Goal: Transaction & Acquisition: Purchase product/service

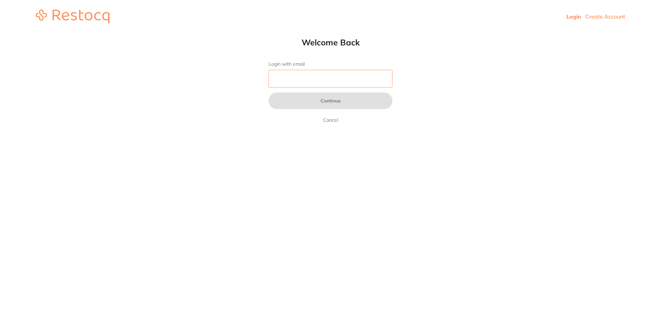
click at [297, 76] on input "Login with email" at bounding box center [331, 79] width 124 height 18
type input "[EMAIL_ADDRESS][DOMAIN_NAME]"
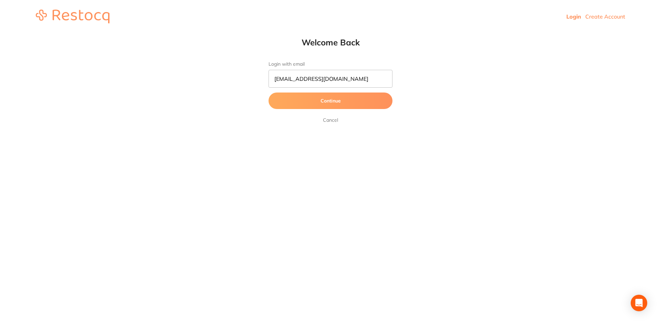
click at [325, 104] on button "Continue" at bounding box center [331, 101] width 124 height 17
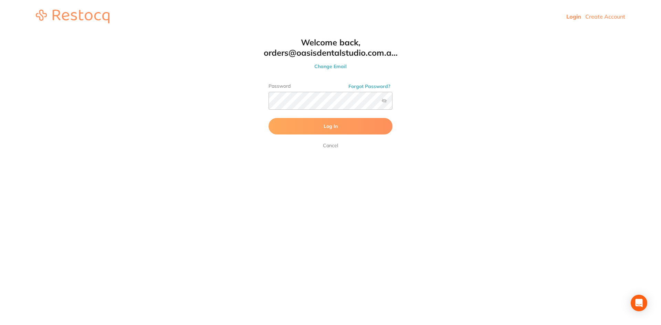
click at [329, 126] on span "Log In" at bounding box center [331, 126] width 14 height 6
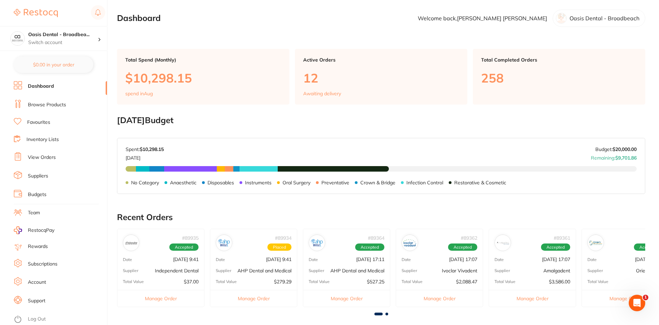
click at [43, 122] on link "Favourites" at bounding box center [38, 122] width 23 height 7
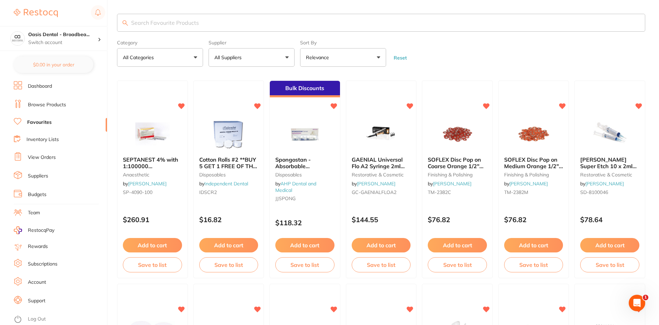
click at [193, 14] on input "search" at bounding box center [381, 23] width 528 height 18
type input "es flow a2"
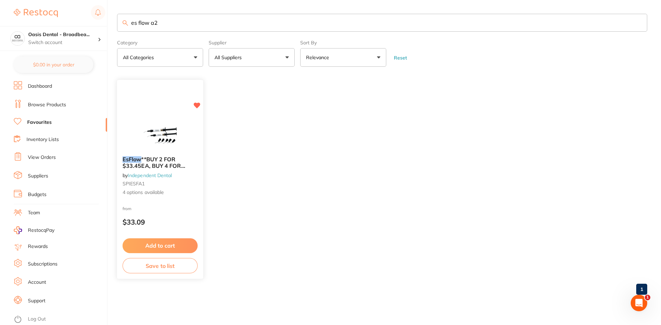
click at [154, 156] on div "EsFlow **BUY 2 FOR $33.45EA, BUY 4 FOR $29.80ea, OR BUY 6 FOR $25.40EA by Indep…" at bounding box center [160, 176] width 86 height 51
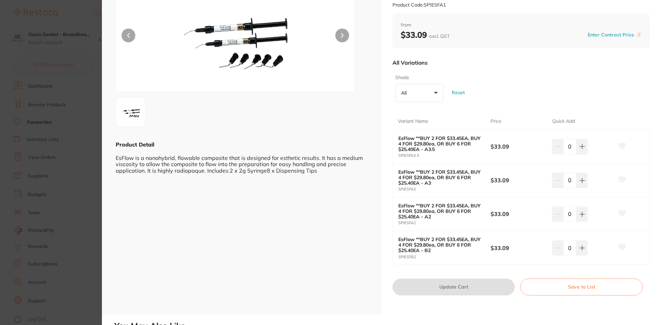
scroll to position [69, 0]
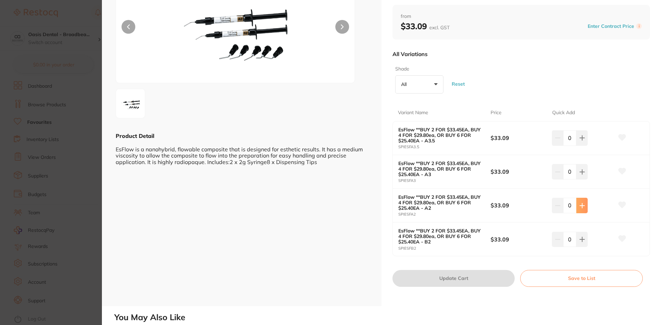
click at [580, 140] on icon at bounding box center [582, 138] width 4 height 4
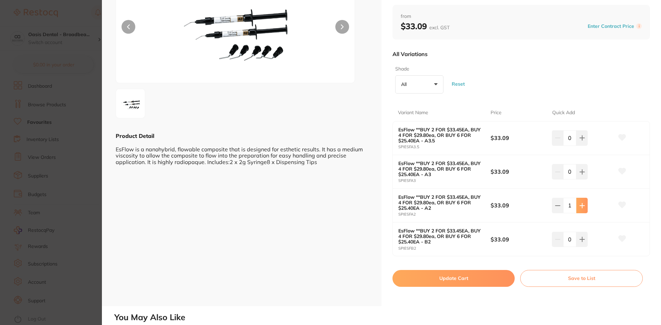
click at [580, 140] on icon at bounding box center [582, 138] width 4 height 4
type input "4"
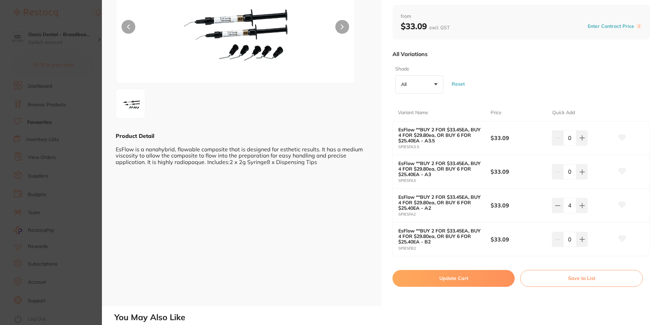
click at [465, 276] on button "Update Cart" at bounding box center [453, 278] width 122 height 17
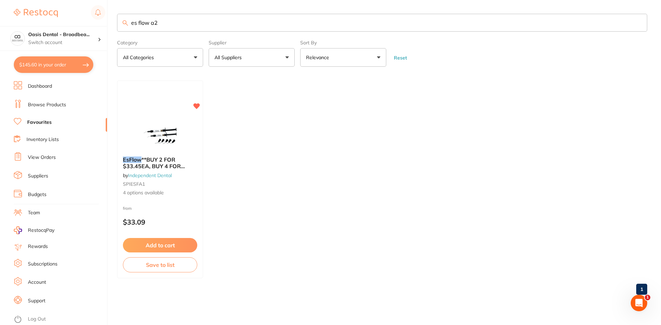
checkbox input "false"
click at [186, 246] on button "Add to cart" at bounding box center [160, 246] width 75 height 15
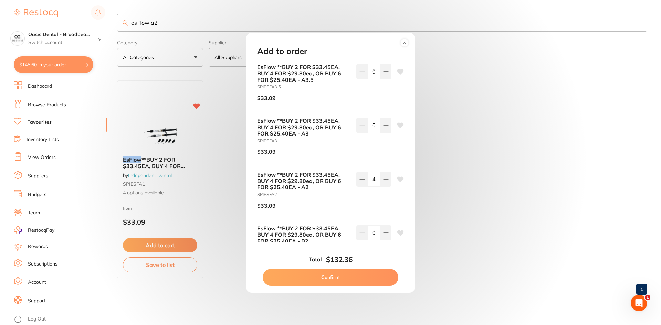
click at [268, 273] on button "Confirm" at bounding box center [331, 277] width 136 height 17
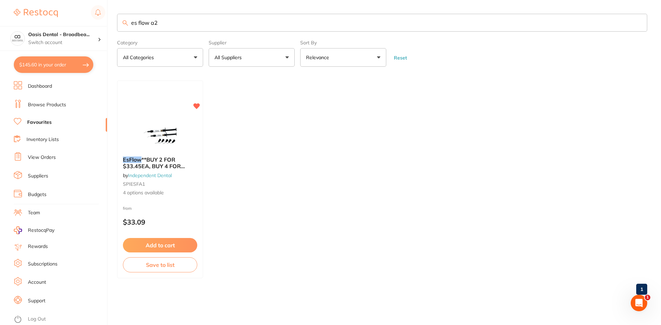
drag, startPoint x: 180, startPoint y: 20, endPoint x: 80, endPoint y: 5, distance: 101.7
click at [80, 5] on div "$145.60 Oasis Dental - Broadbea... Switch account Oasis Dental - Broadbeach $14…" at bounding box center [330, 162] width 661 height 325
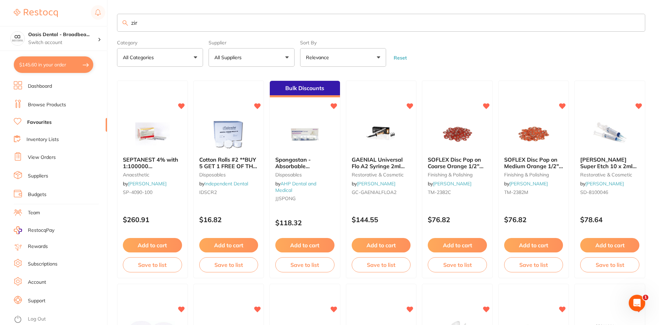
type input "zirc"
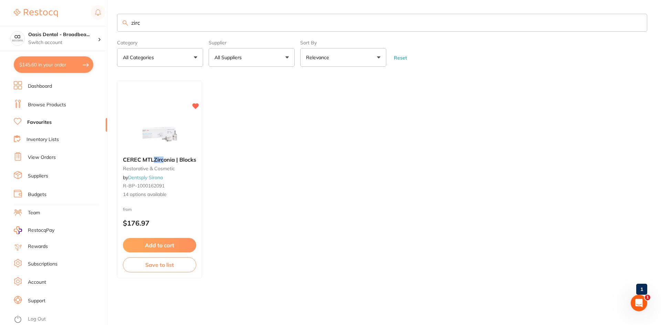
drag, startPoint x: 161, startPoint y: 25, endPoint x: 46, endPoint y: 14, distance: 116.2
click at [46, 14] on div "$145.60 Oasis Dental - Broadbea... Switch account Oasis Dental - Broadbeach $14…" at bounding box center [330, 162] width 661 height 325
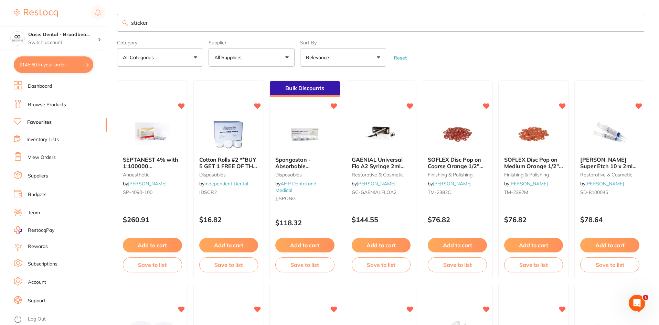
type input "stickers"
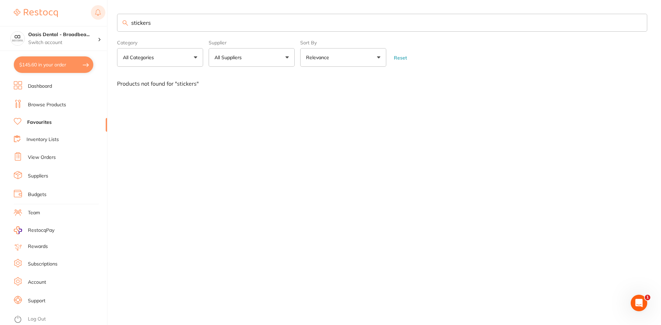
drag, startPoint x: 177, startPoint y: 25, endPoint x: 97, endPoint y: 20, distance: 80.1
click at [97, 20] on div "$145.60 Oasis Dental - Broadbea... Switch account Oasis Dental - Broadbeach $14…" at bounding box center [330, 162] width 661 height 325
type input "z"
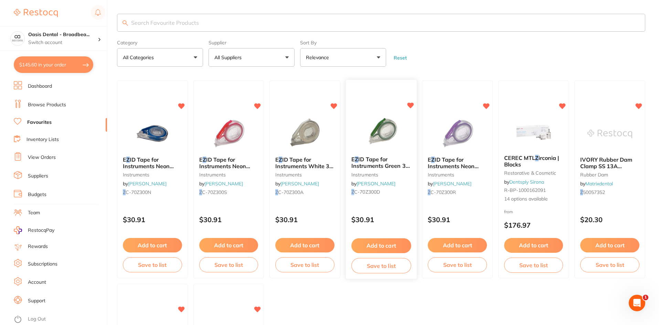
click at [386, 248] on button "Add to cart" at bounding box center [382, 246] width 60 height 15
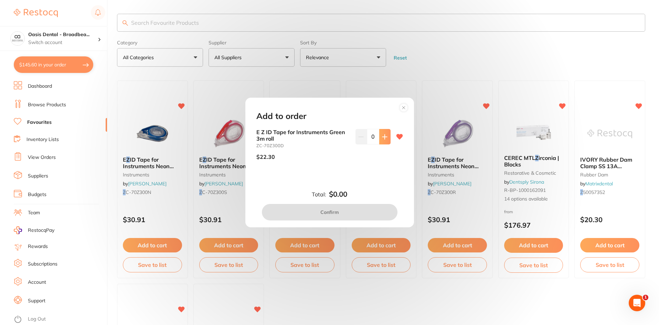
click at [386, 141] on button at bounding box center [384, 136] width 11 height 15
type input "1"
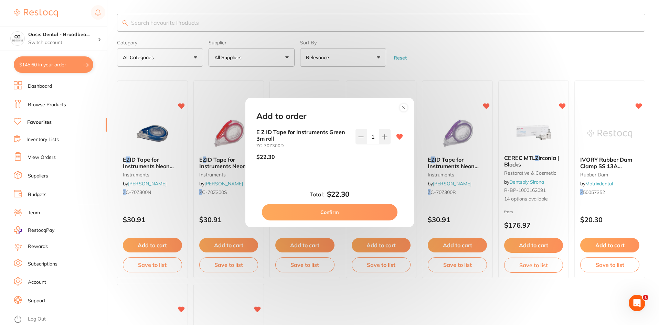
click at [352, 208] on button "Confirm" at bounding box center [330, 212] width 136 height 17
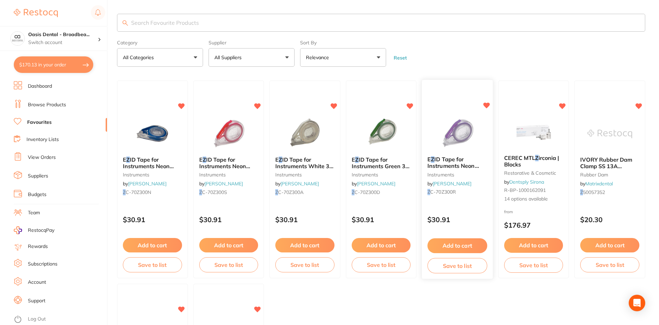
click at [461, 129] on img at bounding box center [457, 133] width 45 height 35
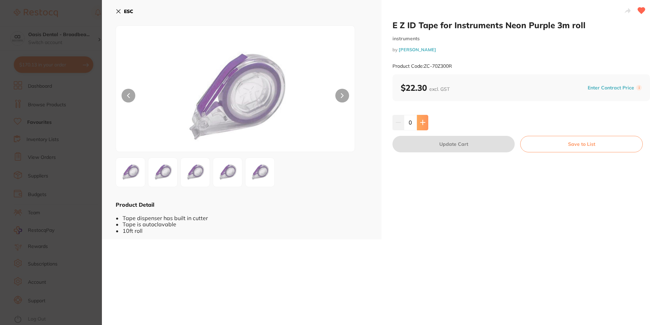
click at [424, 127] on button at bounding box center [422, 122] width 11 height 15
type input "1"
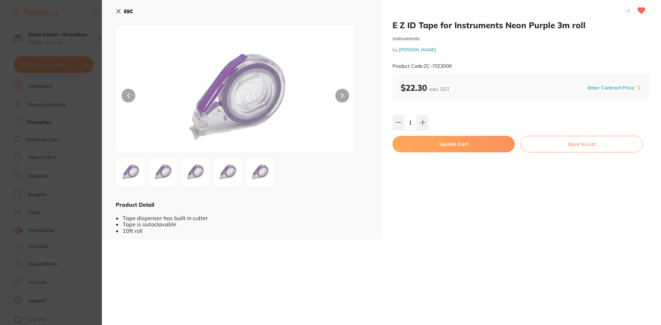
click at [482, 147] on button "Update Cart" at bounding box center [453, 144] width 122 height 17
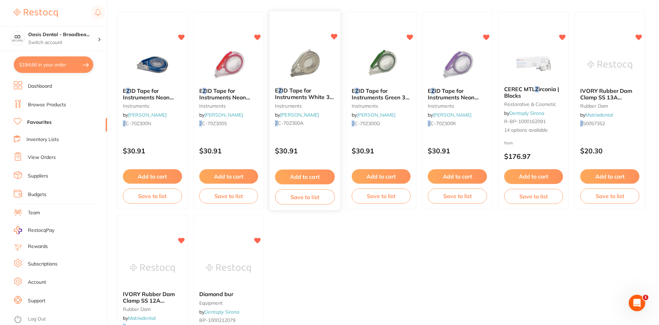
click at [300, 177] on button "Add to cart" at bounding box center [305, 177] width 60 height 15
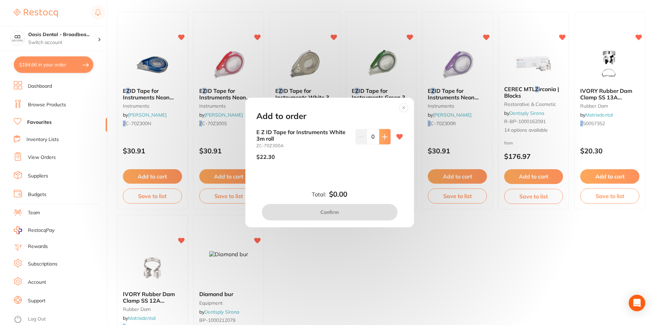
click at [385, 139] on icon at bounding box center [385, 137] width 6 height 6
type input "1"
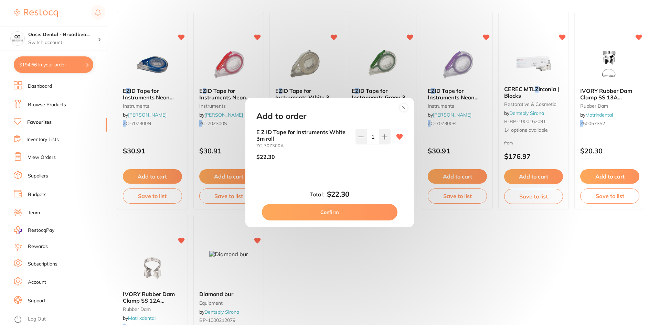
click at [364, 209] on button "Confirm" at bounding box center [330, 212] width 136 height 17
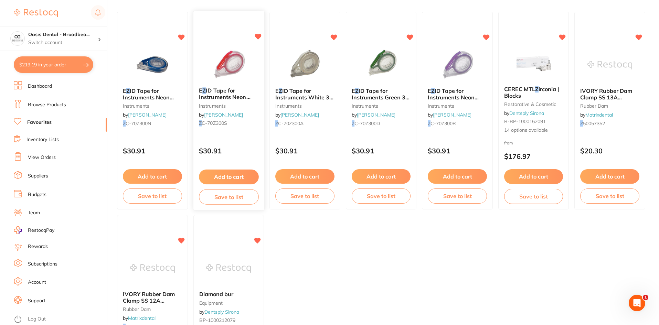
click at [237, 174] on button "Add to cart" at bounding box center [229, 177] width 60 height 15
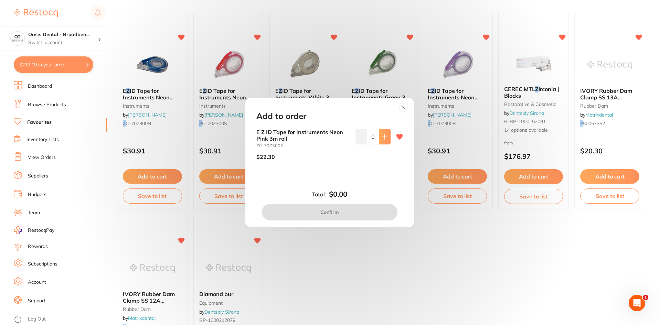
click at [385, 138] on icon at bounding box center [385, 137] width 6 height 6
type input "1"
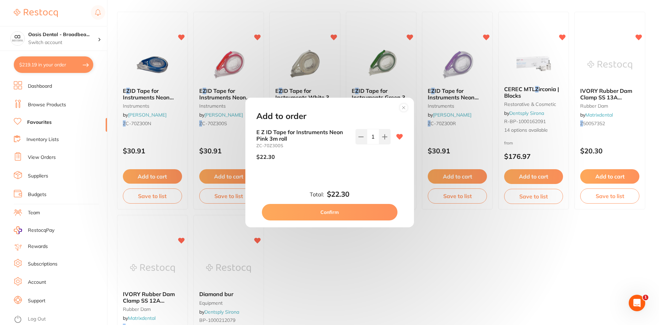
click at [347, 211] on button "Confirm" at bounding box center [330, 212] width 136 height 17
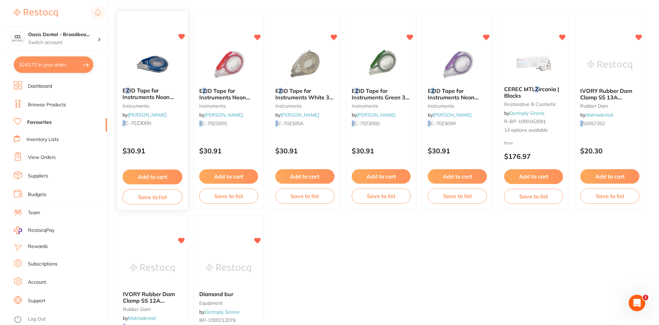
click at [173, 178] on button "Add to cart" at bounding box center [153, 177] width 60 height 15
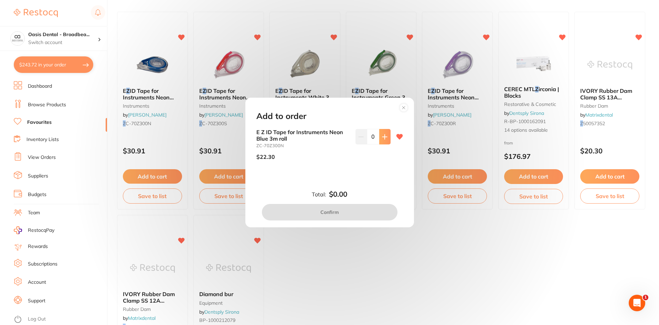
click at [384, 138] on icon at bounding box center [385, 137] width 6 height 6
type input "1"
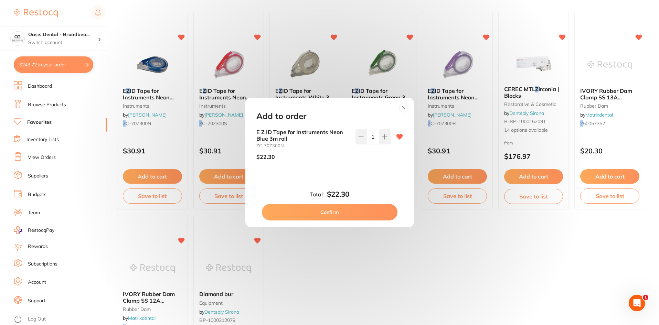
click at [345, 215] on button "Confirm" at bounding box center [330, 212] width 136 height 17
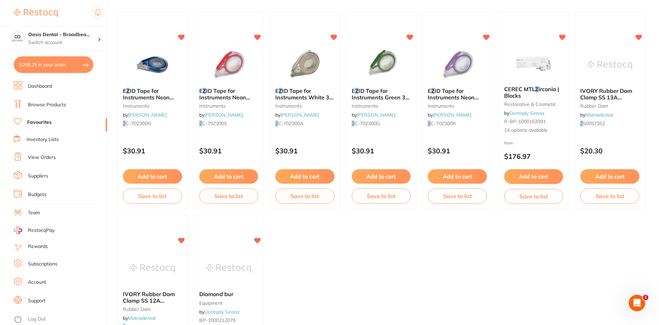
click at [150, 92] on span "ID Tape for Instruments Neon Blue 3m roll" at bounding box center [148, 97] width 51 height 20
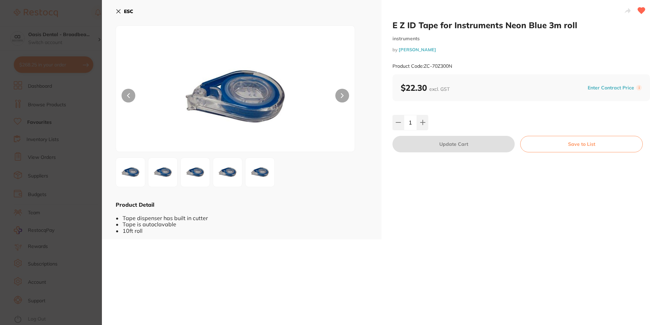
click at [436, 27] on h2 "E Z ID Tape for Instruments Neon Blue 3m roll" at bounding box center [521, 25] width 258 height 10
drag, startPoint x: 437, startPoint y: 24, endPoint x: 388, endPoint y: 23, distance: 48.9
click at [388, 23] on div "E Z ID Tape for Instruments Neon Blue 3m roll instruments by [PERSON_NAME] Prod…" at bounding box center [521, 120] width 280 height 240
copy h2 "E Z ID Tape"
click at [118, 11] on icon at bounding box center [119, 12] width 4 height 4
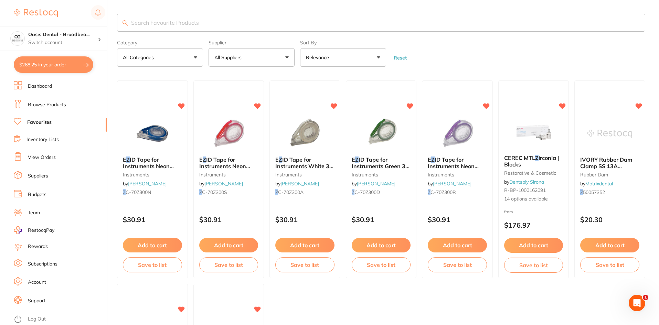
click at [153, 21] on input "search" at bounding box center [381, 23] width 528 height 18
paste input "E Z ID Tape"
type input "E Z ID Tape"
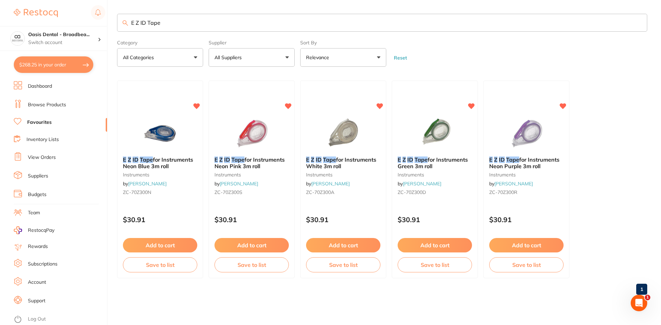
click at [291, 60] on button "All Suppliers" at bounding box center [252, 57] width 86 height 19
click at [274, 119] on p "[PERSON_NAME]" at bounding box center [255, 117] width 44 height 6
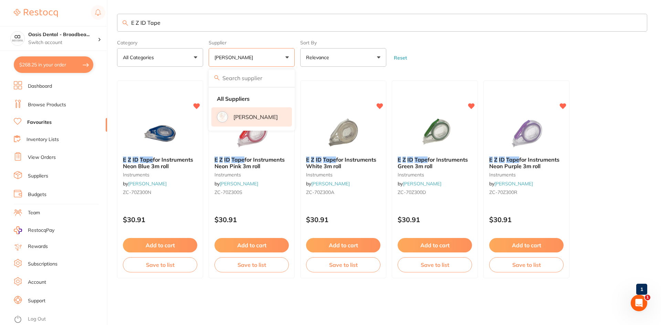
click at [243, 114] on p "[PERSON_NAME]" at bounding box center [255, 117] width 44 height 6
click at [245, 98] on strong "All Suppliers" at bounding box center [233, 99] width 33 height 6
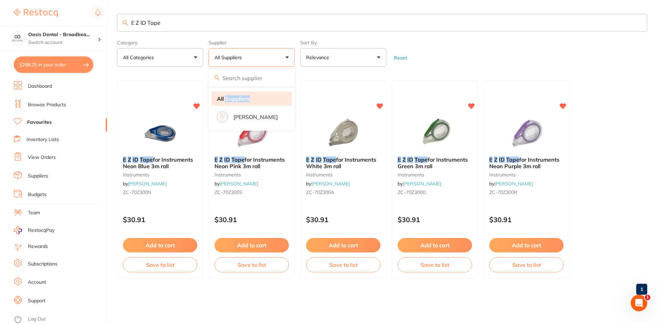
click at [245, 98] on strong "All Suppliers" at bounding box center [233, 99] width 33 height 6
click at [175, 25] on input "E Z ID Tape" at bounding box center [382, 23] width 530 height 18
drag, startPoint x: 145, startPoint y: 22, endPoint x: 102, endPoint y: 23, distance: 43.4
click at [102, 23] on div "$268.25 Oasis Dental - Broadbea... Switch account Oasis Dental - Broadbeach $26…" at bounding box center [330, 162] width 661 height 325
drag, startPoint x: 163, startPoint y: 20, endPoint x: 158, endPoint y: 15, distance: 6.8
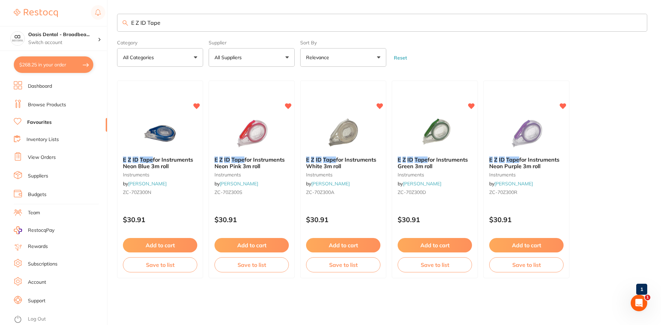
click at [160, 17] on input "E Z ID Tape" at bounding box center [382, 23] width 530 height 18
drag, startPoint x: 170, startPoint y: 20, endPoint x: 118, endPoint y: 15, distance: 51.5
click at [118, 15] on input "E Z ID Tape" at bounding box center [382, 23] width 530 height 18
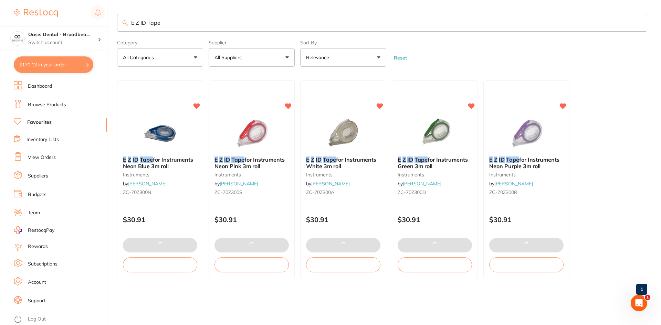
type input "8"
